Goal: Task Accomplishment & Management: Manage account settings

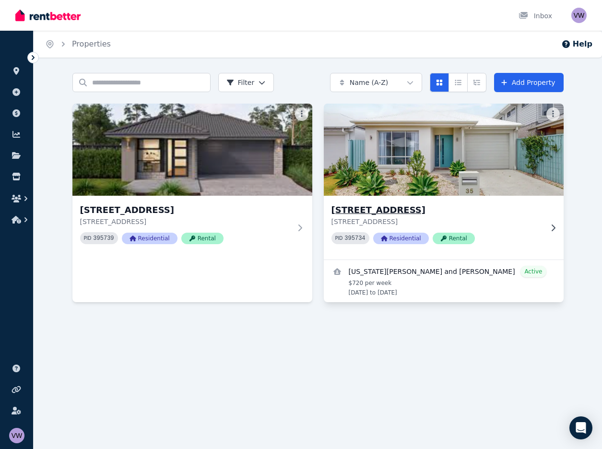
click at [486, 190] on img at bounding box center [444, 149] width 252 height 97
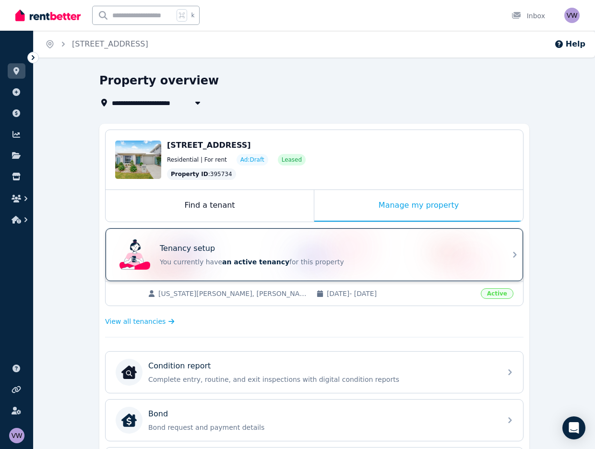
click at [314, 260] on p "You currently have an active tenancy for this property" at bounding box center [328, 262] width 336 height 10
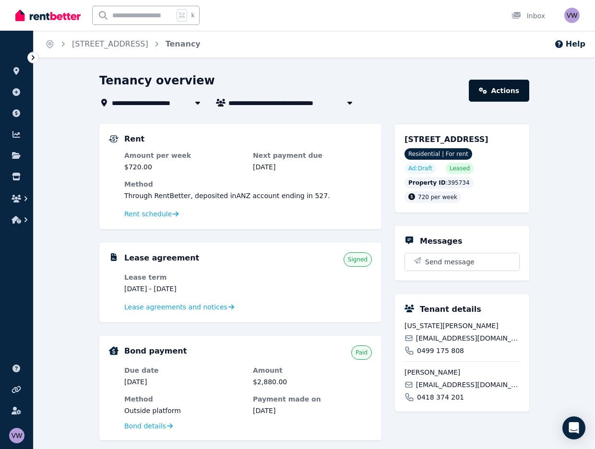
click at [497, 92] on link "Actions" at bounding box center [499, 91] width 60 height 22
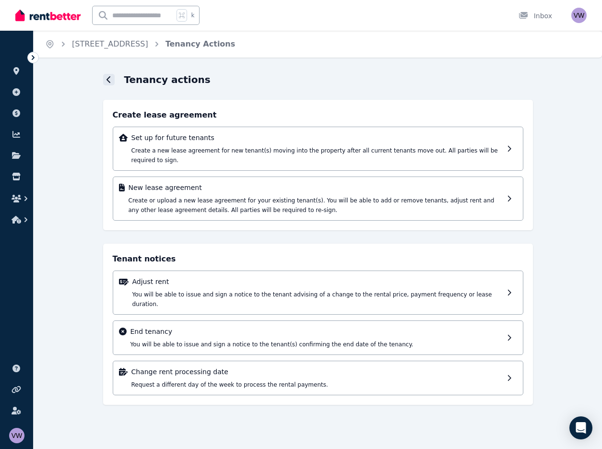
click at [106, 80] on icon at bounding box center [108, 79] width 4 height 7
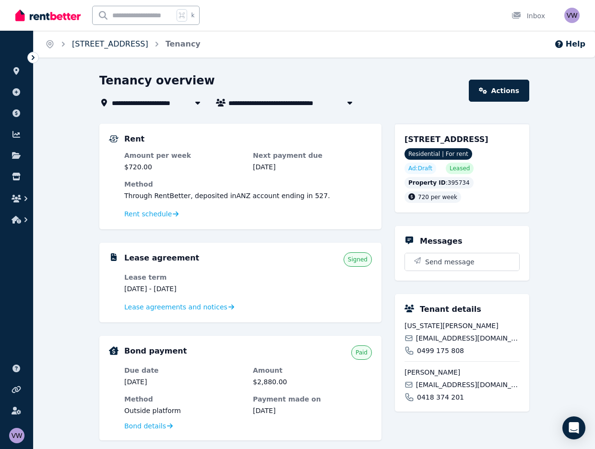
click at [145, 44] on link "[STREET_ADDRESS]" at bounding box center [110, 43] width 76 height 9
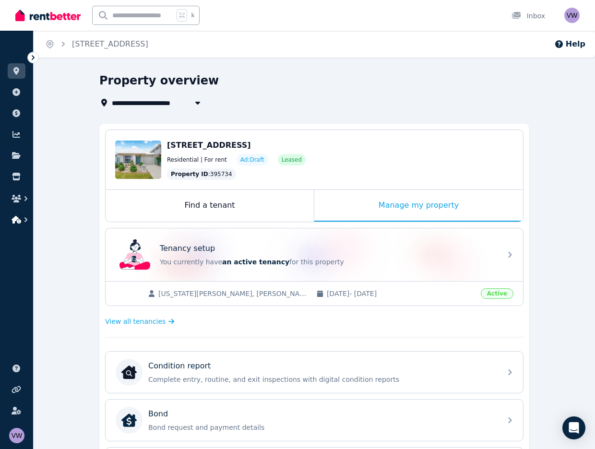
click at [18, 225] on button "button" at bounding box center [17, 219] width 18 height 17
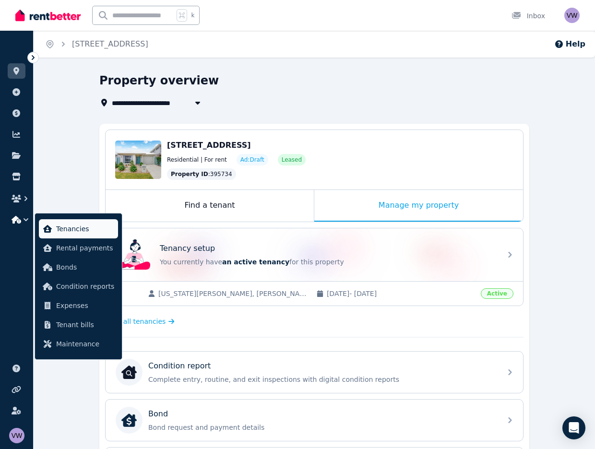
click at [83, 227] on span "Tenancies" at bounding box center [85, 229] width 58 height 12
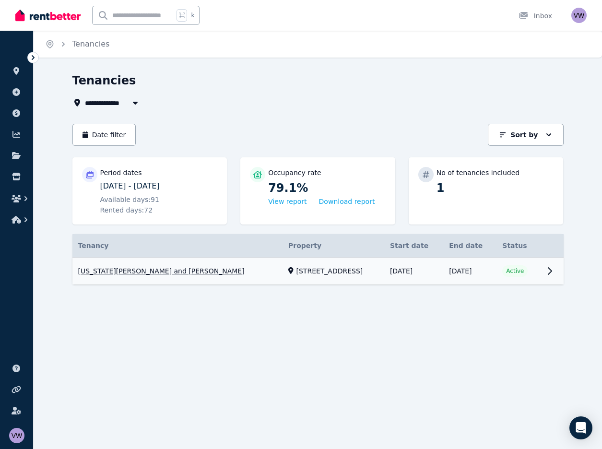
click at [306, 272] on link "View property details" at bounding box center [317, 271] width 491 height 27
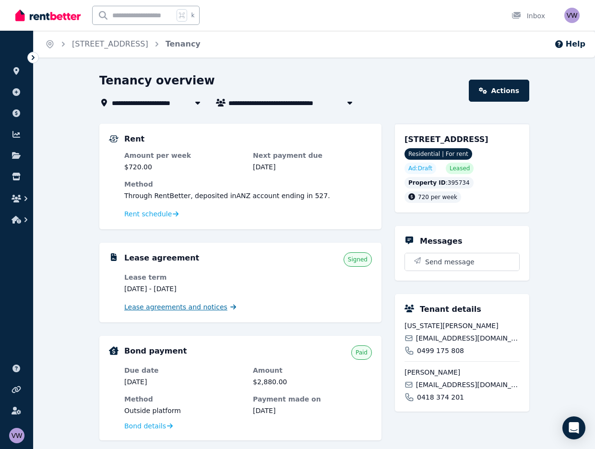
click at [168, 305] on span "Lease agreements and notices" at bounding box center [175, 307] width 103 height 10
